Goal: Information Seeking & Learning: Learn about a topic

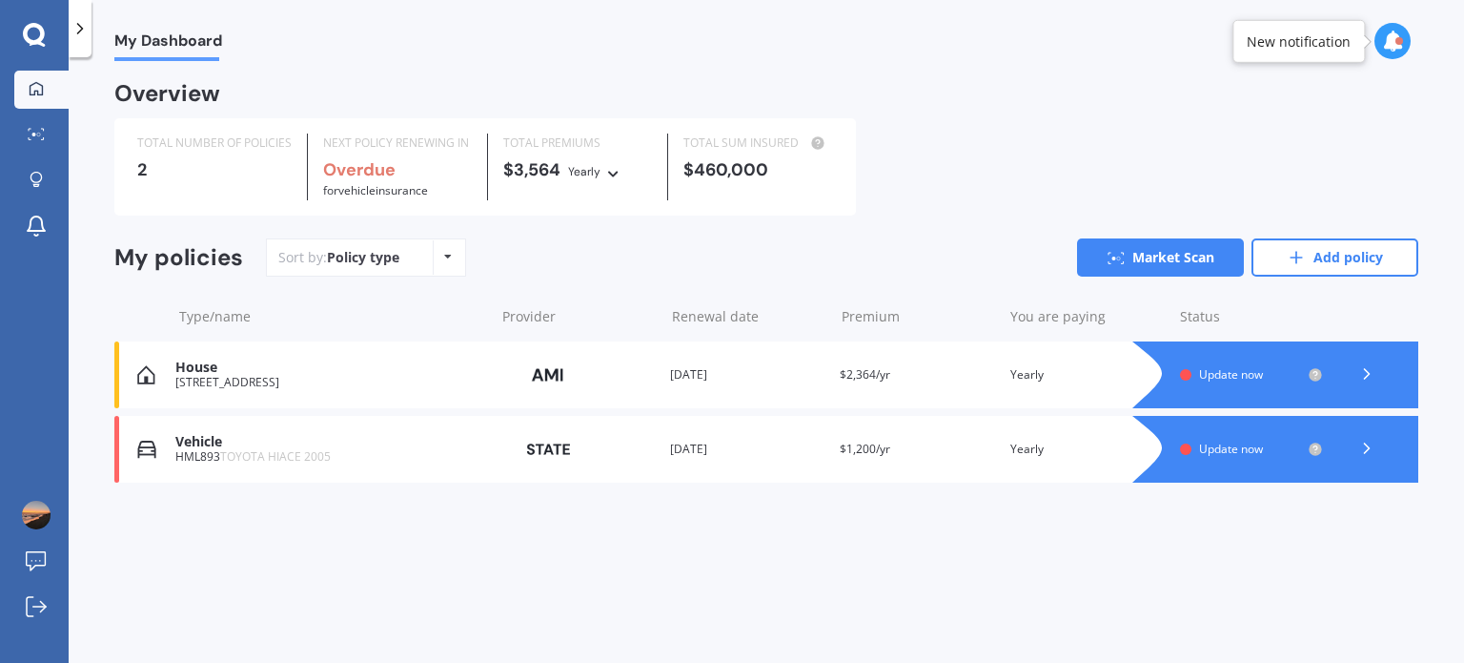
click at [1369, 377] on polyline at bounding box center [1366, 374] width 5 height 10
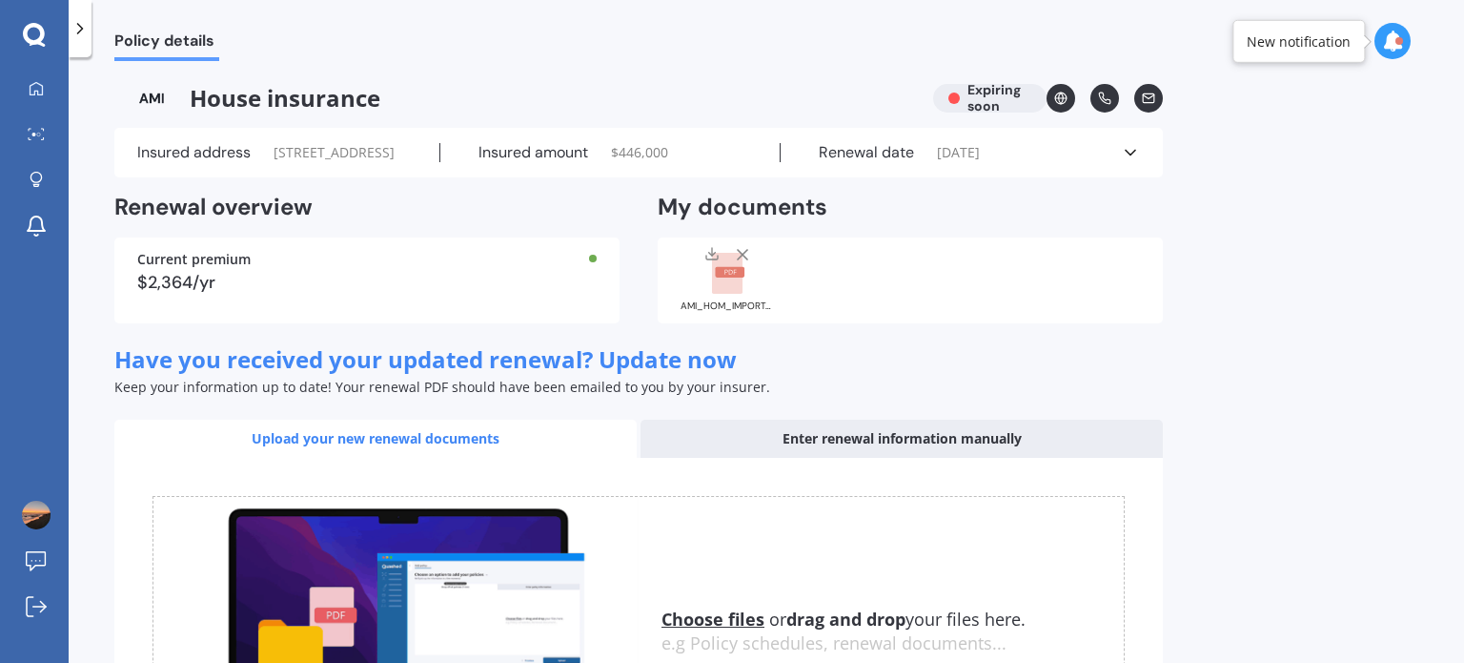
click at [31, 27] on icon at bounding box center [34, 34] width 22 height 22
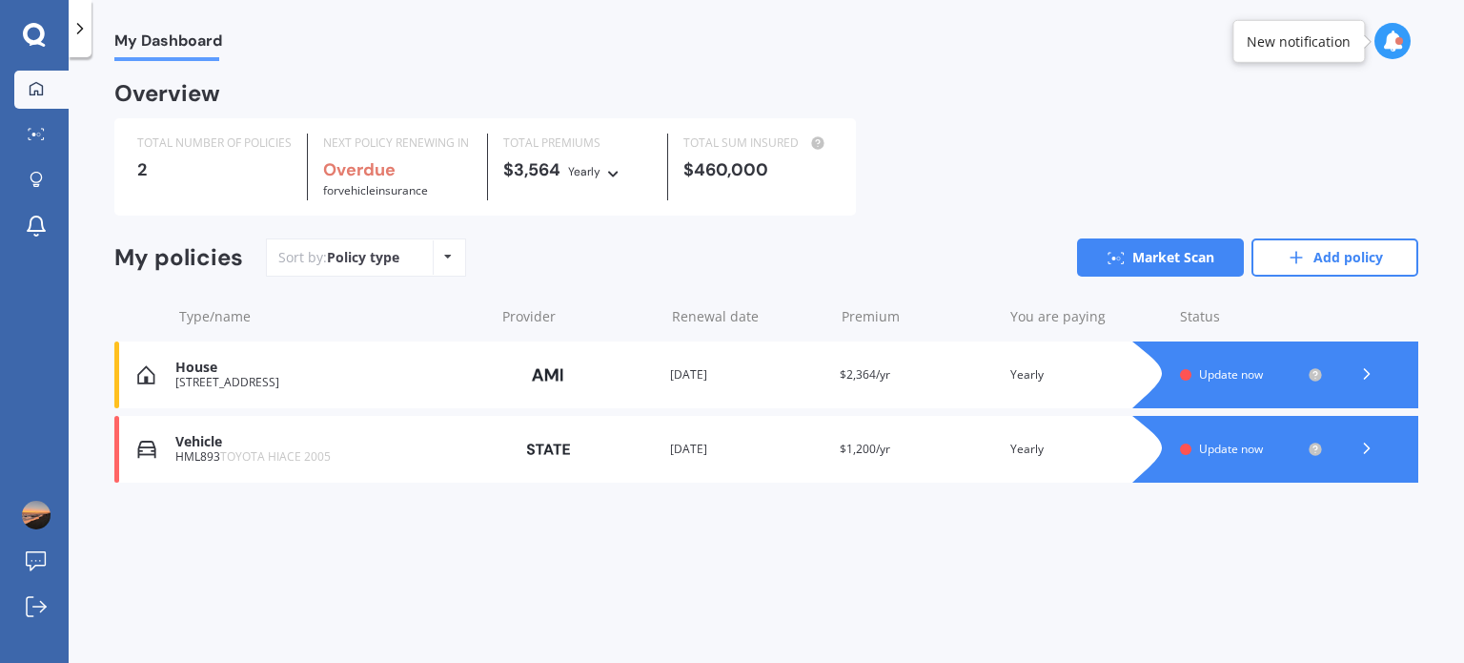
click at [215, 384] on div "[STREET_ADDRESS]" at bounding box center [330, 382] width 310 height 13
click at [1158, 255] on link "Market Scan" at bounding box center [1160, 257] width 167 height 38
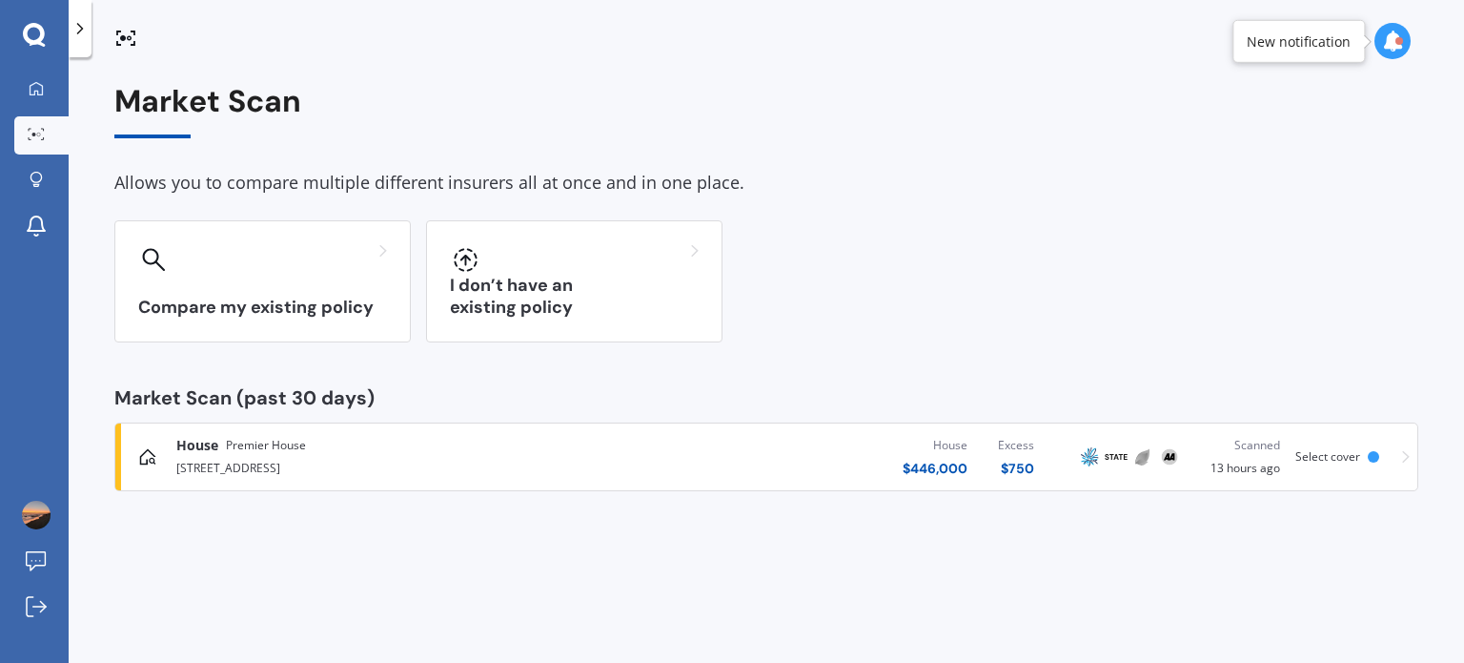
click at [1344, 457] on span "Select cover" at bounding box center [1328, 456] width 65 height 16
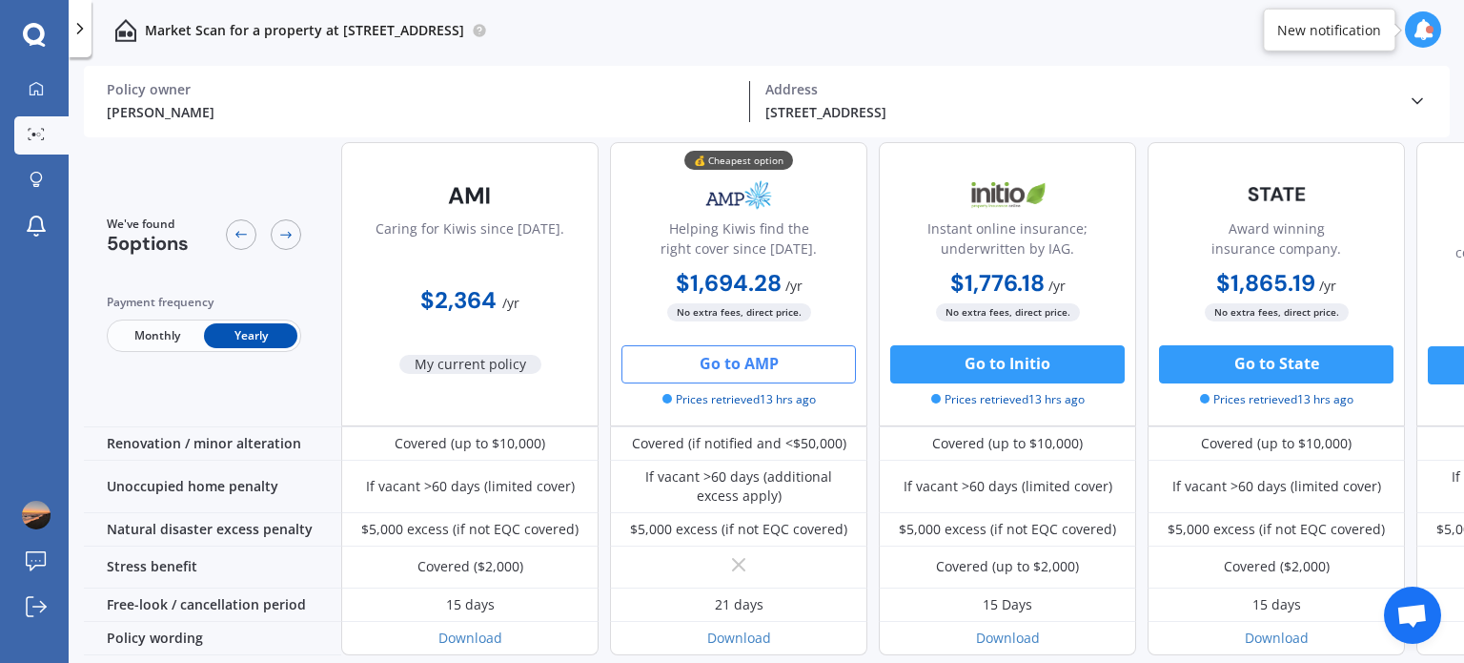
scroll to position [933, 0]
